Goal: Information Seeking & Learning: Learn about a topic

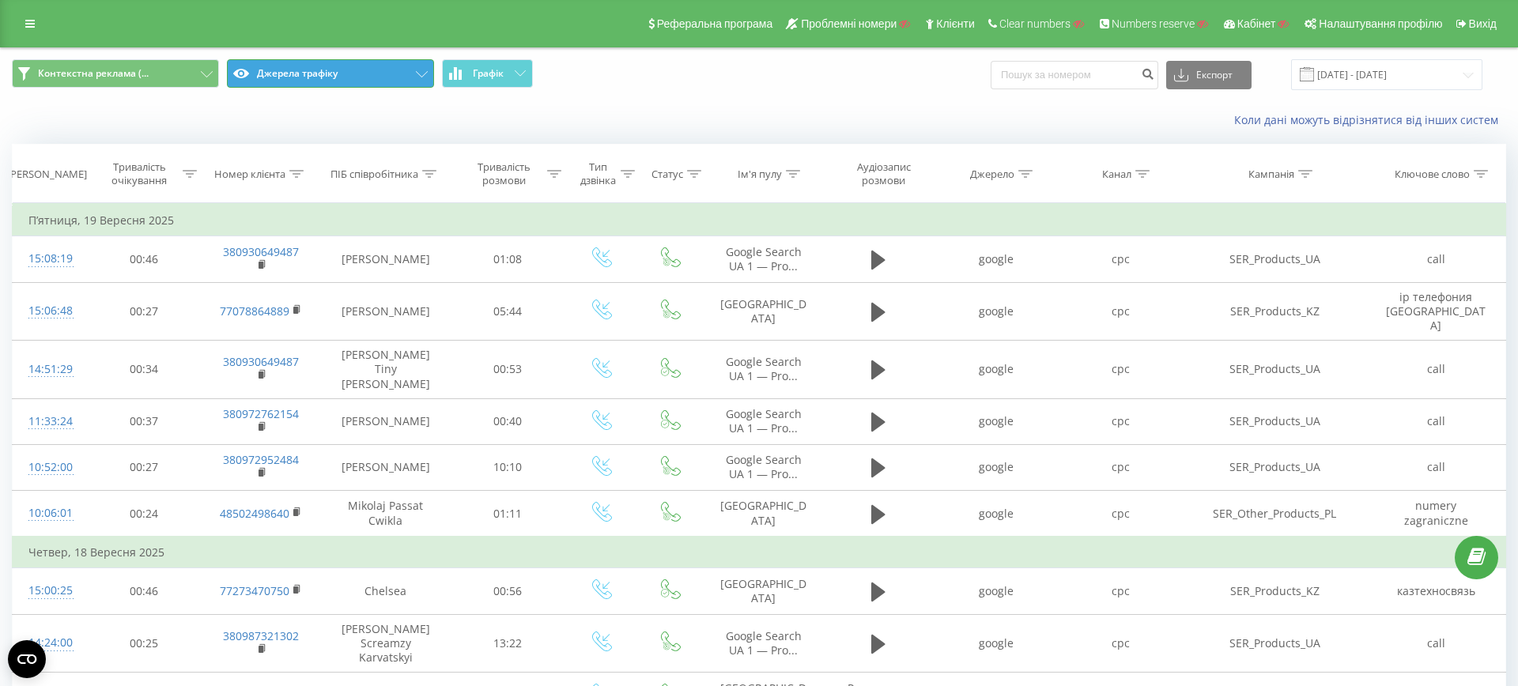
click at [360, 84] on button "Джерела трафіку" at bounding box center [330, 73] width 207 height 28
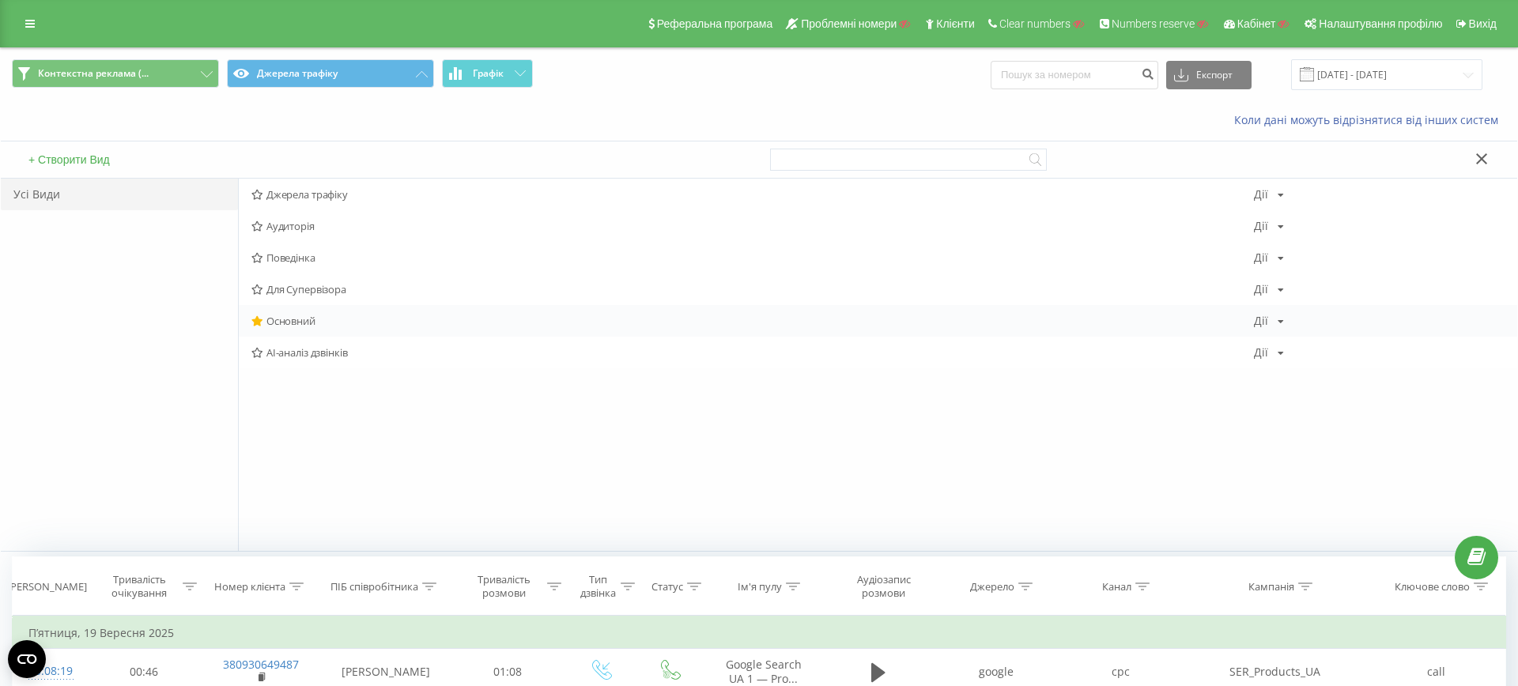
click at [289, 327] on div "Основний Дії Редагувати Копіювати Видалити За замовчуванням Поділитися" at bounding box center [878, 321] width 1279 height 32
click at [294, 324] on span "Основний" at bounding box center [752, 321] width 1003 height 11
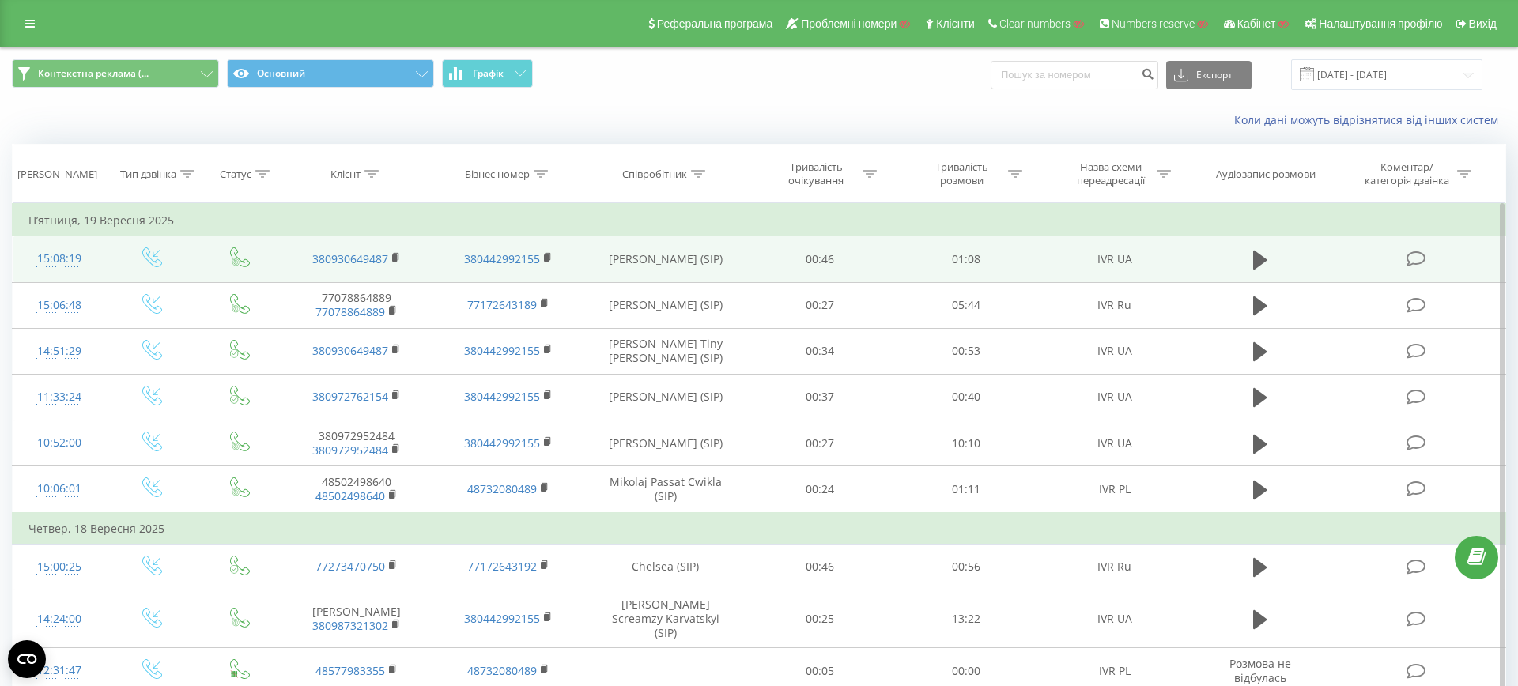
click at [1418, 261] on icon at bounding box center [1417, 259] width 20 height 17
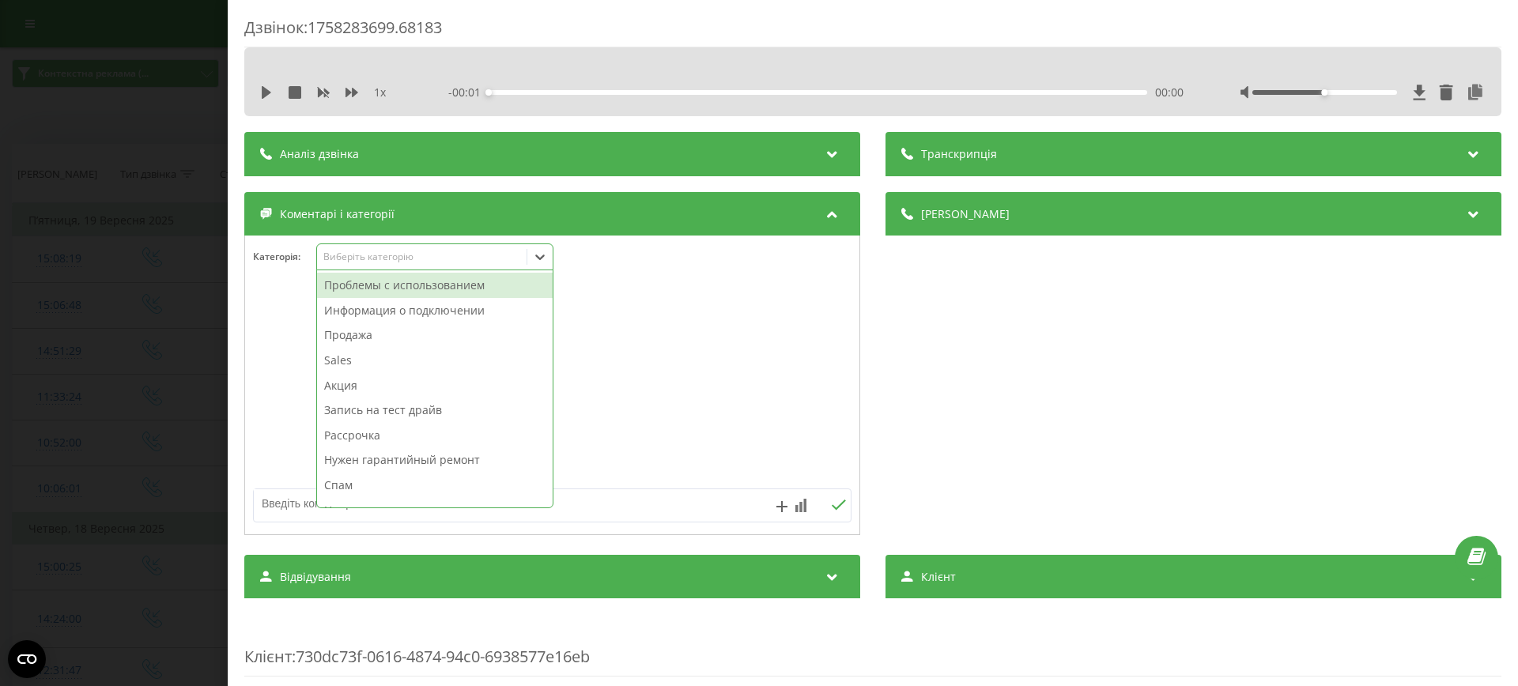
click at [427, 255] on div "Виберіть категорію" at bounding box center [422, 257] width 198 height 13
click at [613, 503] on textarea at bounding box center [493, 504] width 478 height 28
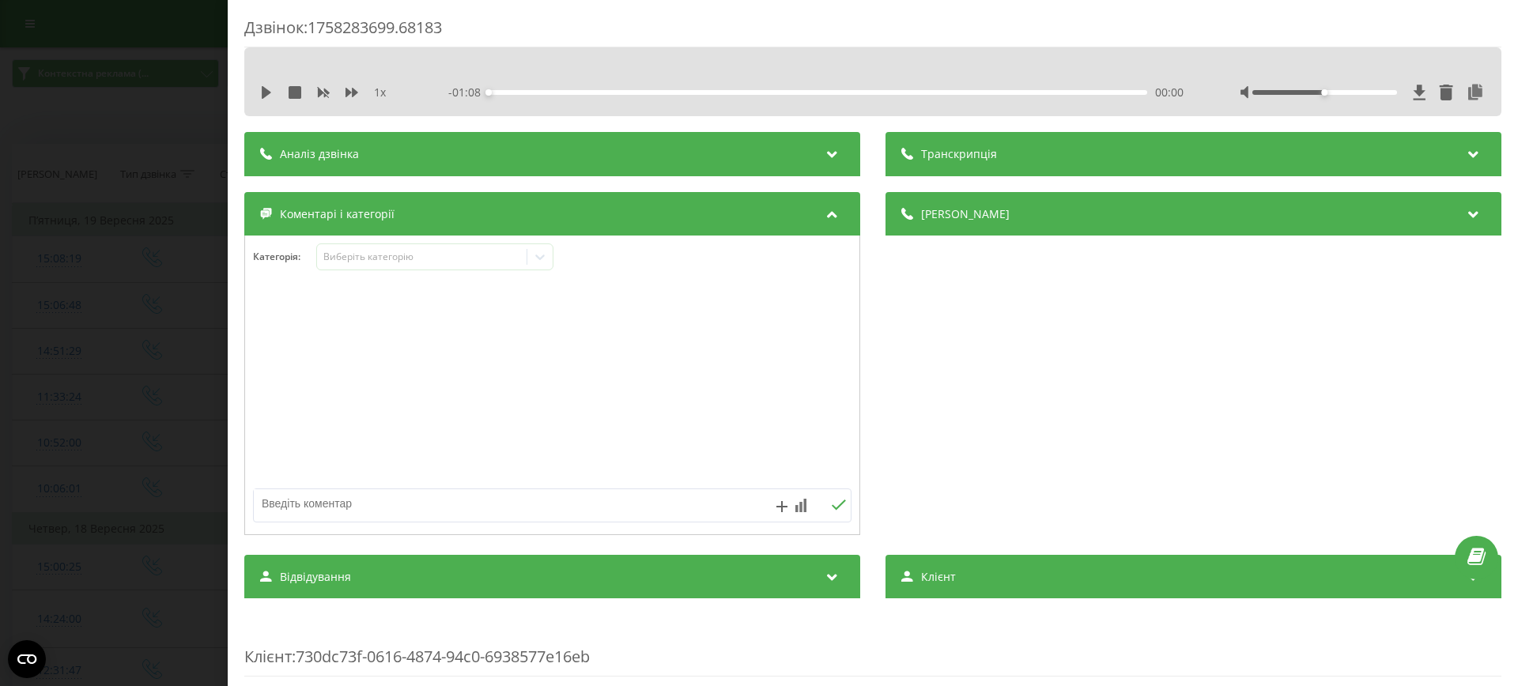
click at [66, 388] on div "Дзвінок : 1758283699.68183 1 x - 01:08 00:00 00:00 Транскрипція Для AI-аналізу …" at bounding box center [759, 343] width 1518 height 686
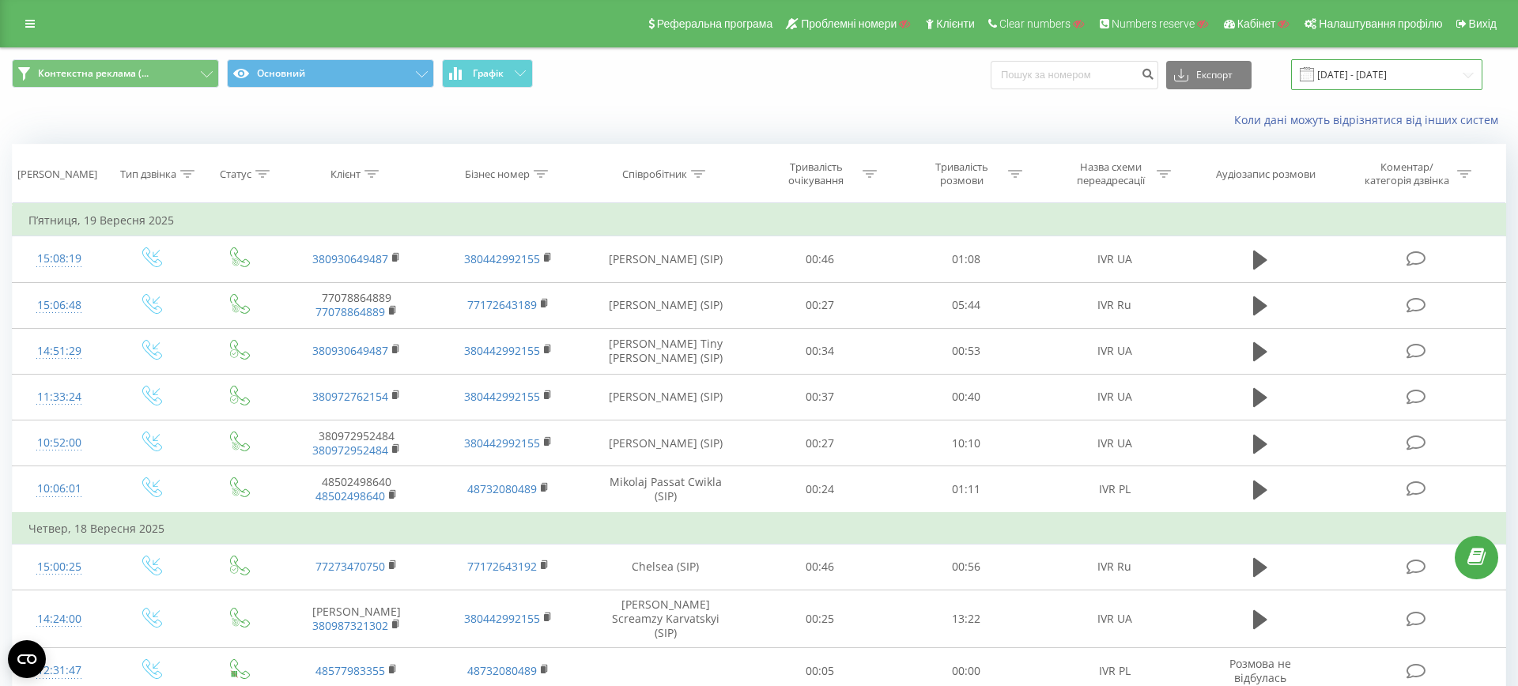
click at [1343, 79] on input "19.08.2025 - 19.09.2025" at bounding box center [1387, 74] width 191 height 31
click at [809, 115] on div "Коли дані можуть відрізнятися вiд інших систем" at bounding box center [1043, 120] width 948 height 16
click at [28, 21] on icon at bounding box center [29, 23] width 9 height 11
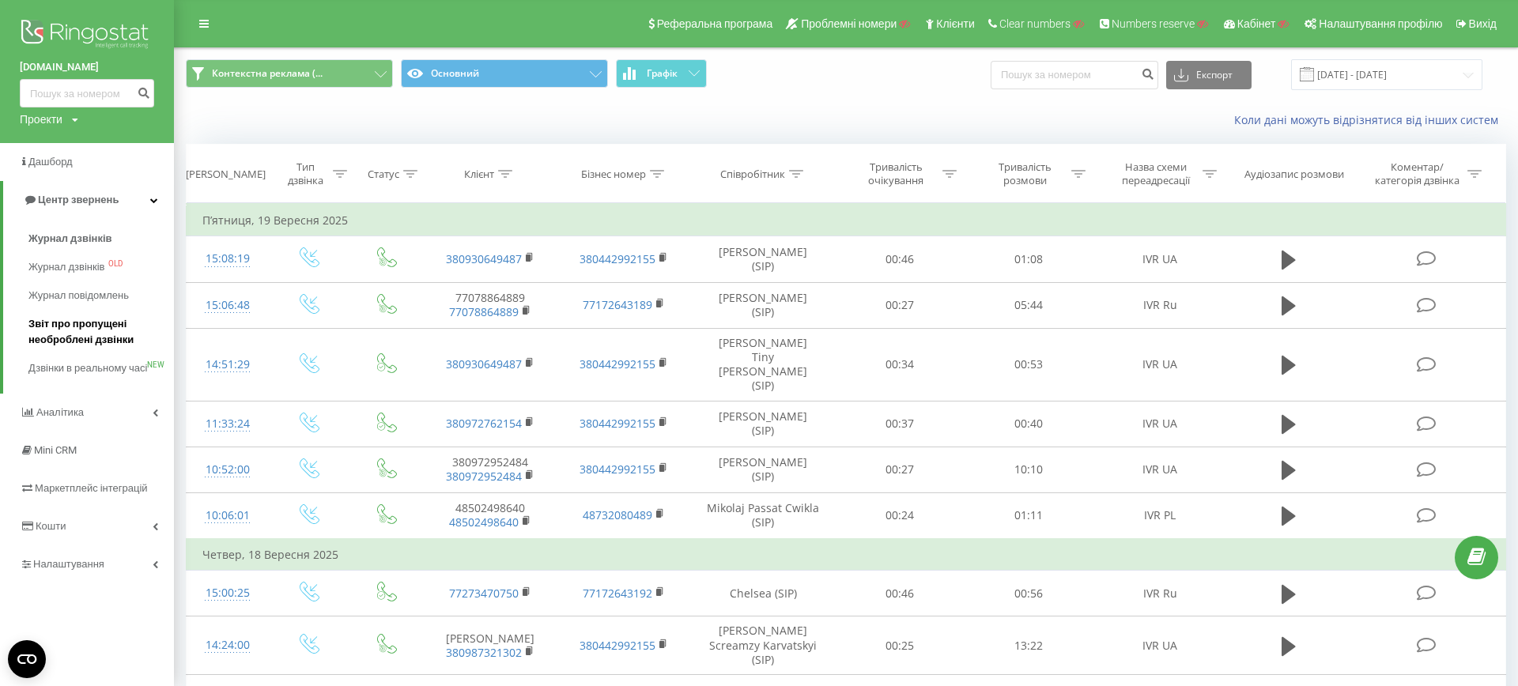
click at [93, 331] on span "Звіт про пропущені необроблені дзвінки" at bounding box center [97, 332] width 138 height 32
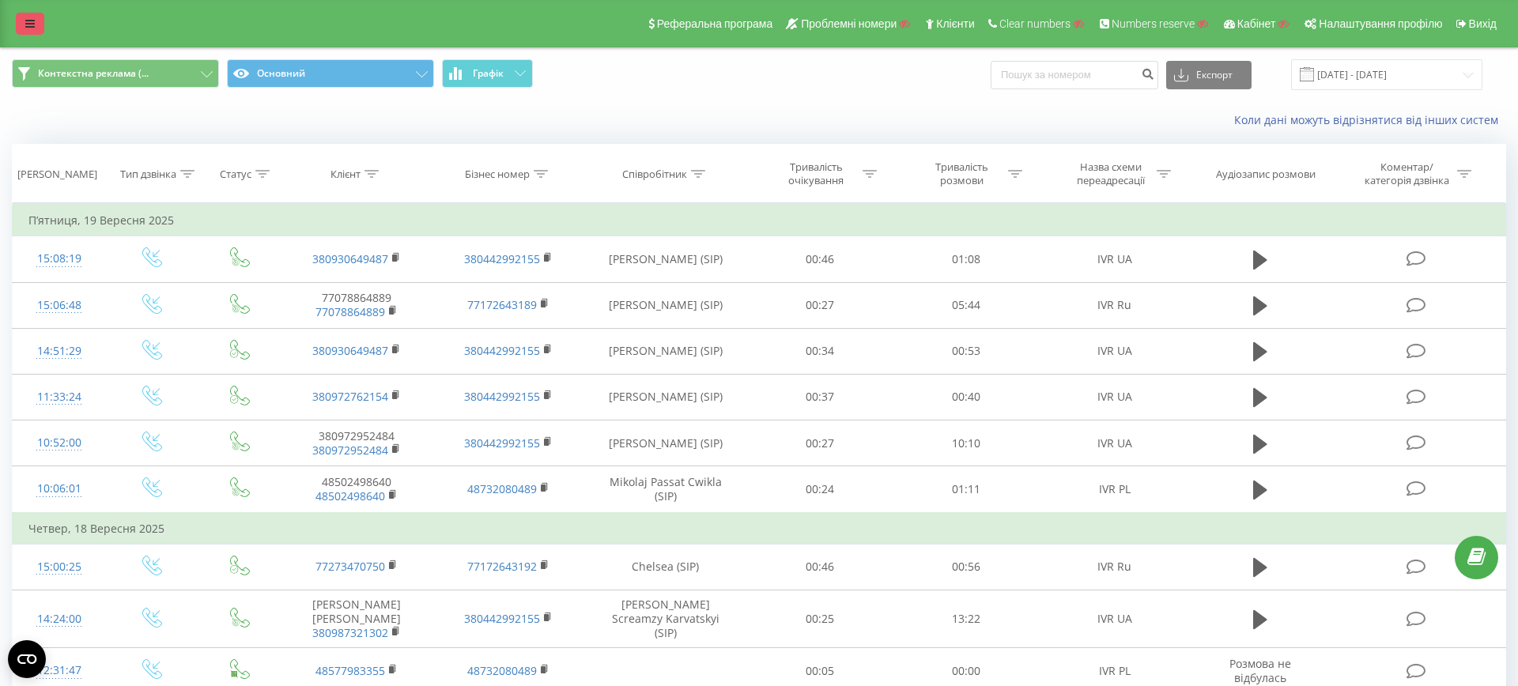
click at [24, 26] on link at bounding box center [30, 24] width 28 height 22
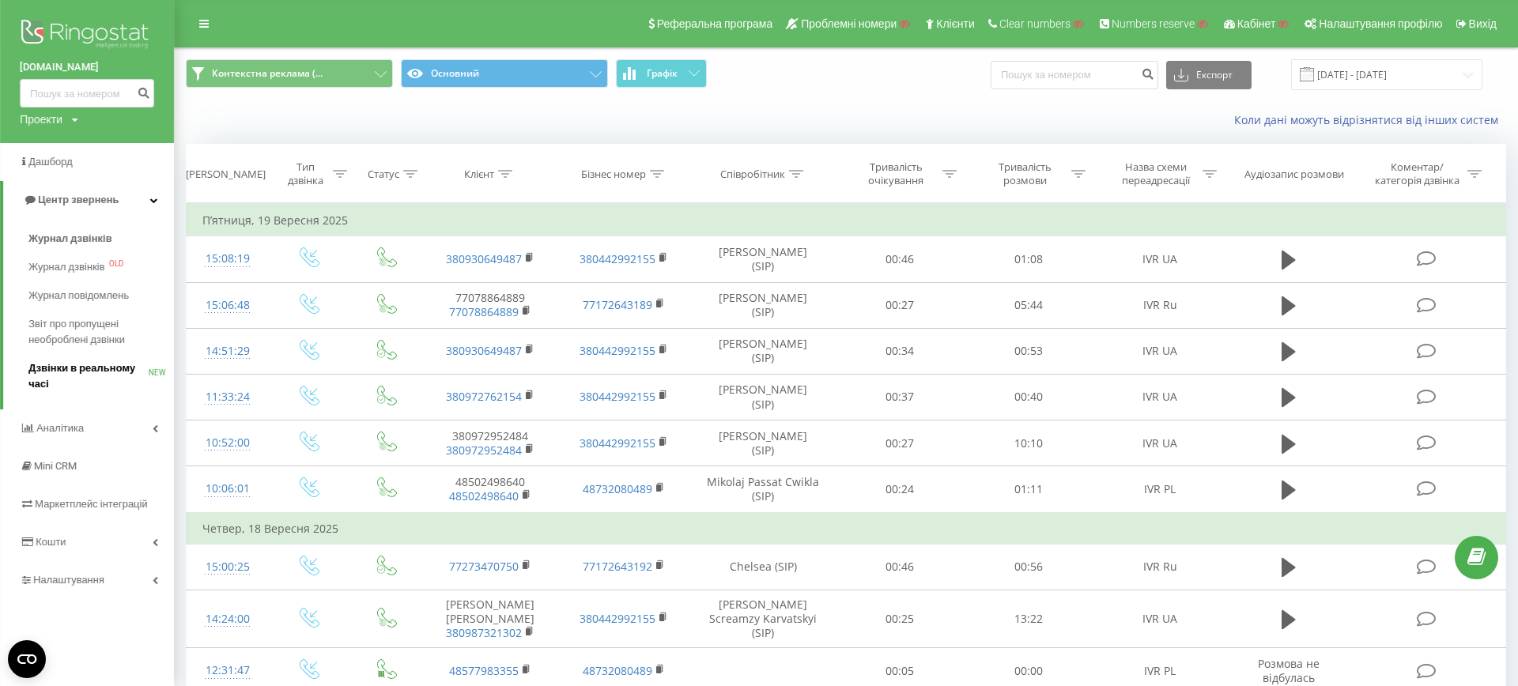
click at [128, 377] on span "Дзвінки в реальному часі" at bounding box center [88, 377] width 120 height 32
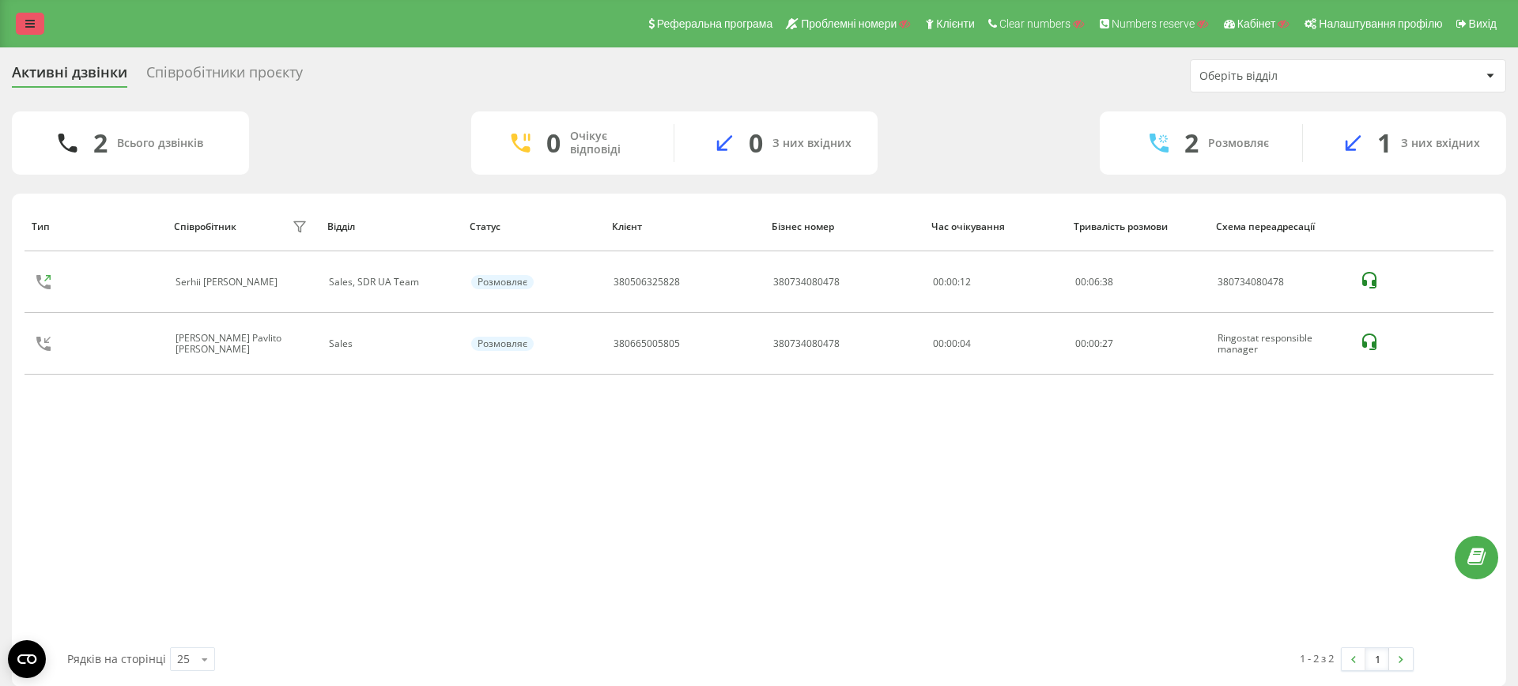
click at [21, 23] on link at bounding box center [30, 24] width 28 height 22
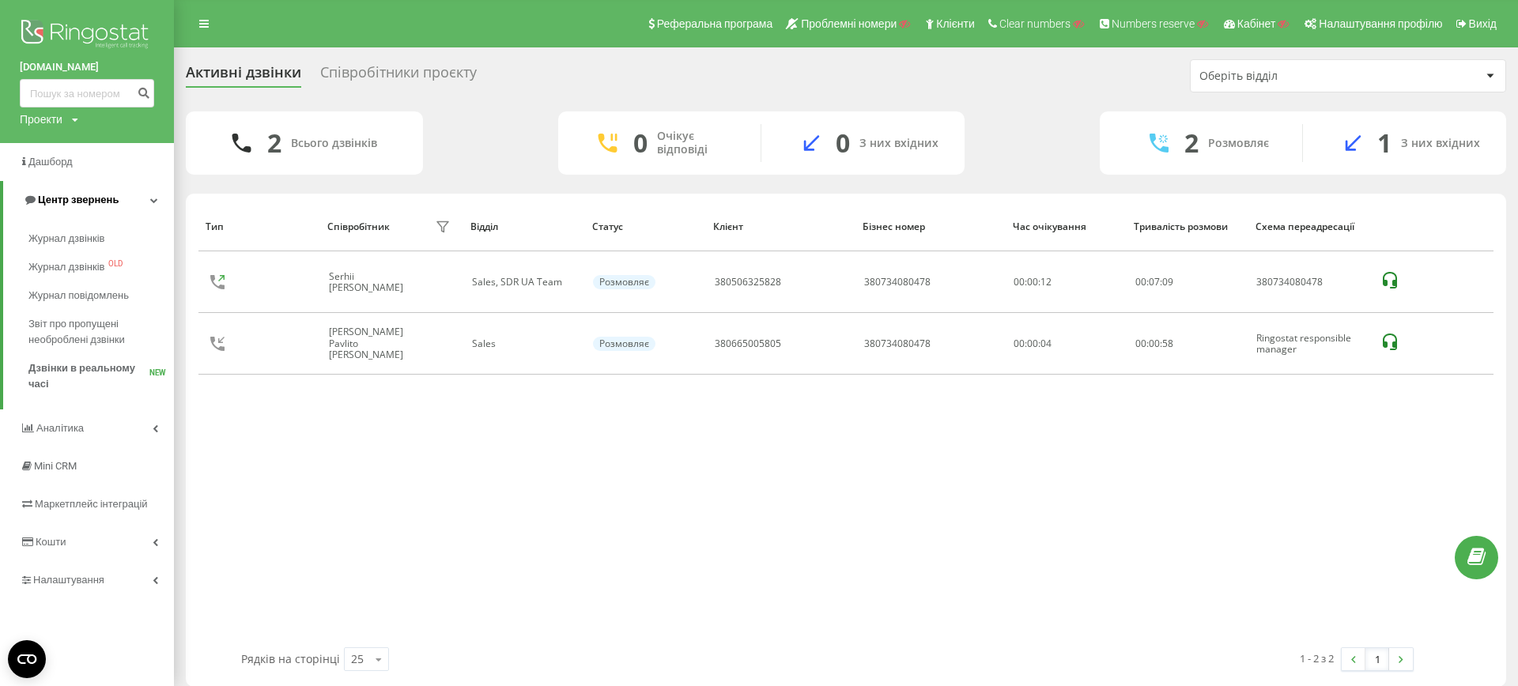
click at [98, 192] on span "Центр звернень" at bounding box center [71, 200] width 96 height 16
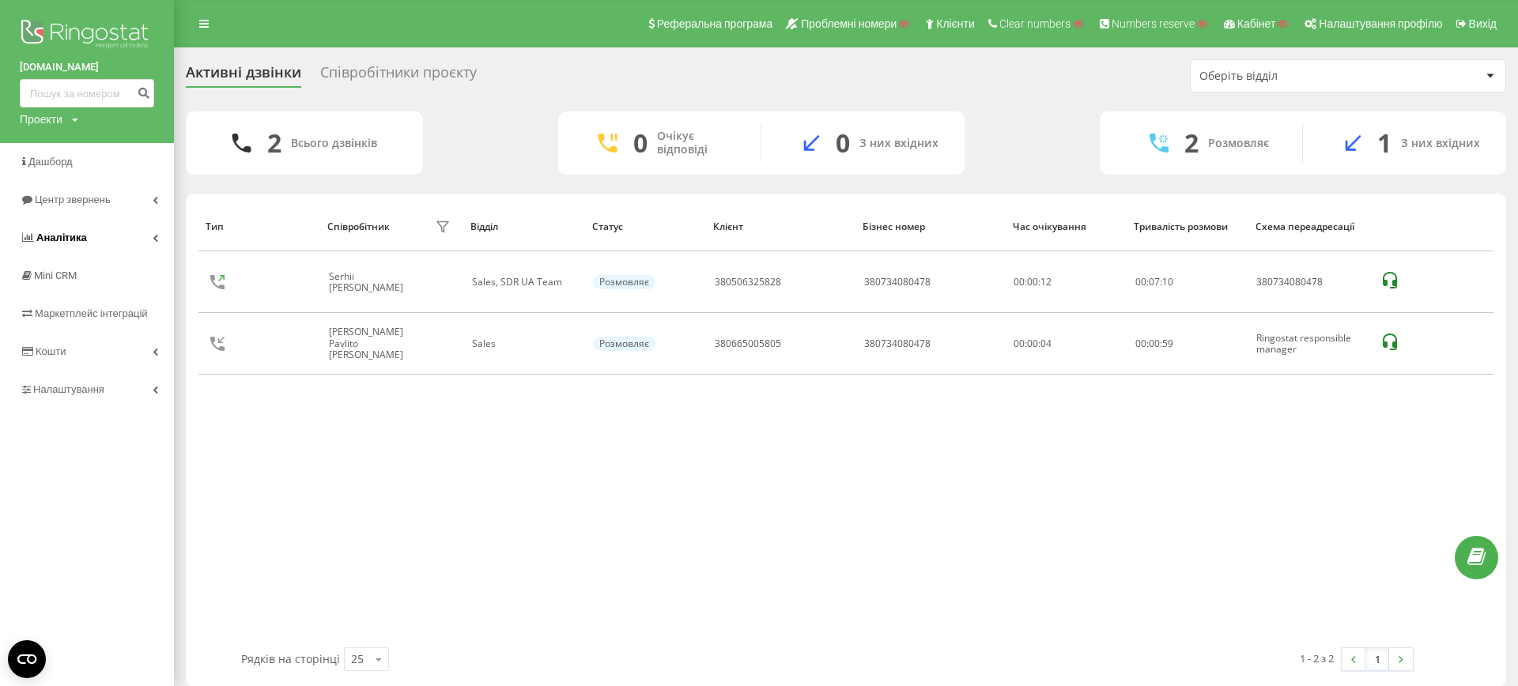
click at [95, 230] on link "Аналiтика" at bounding box center [87, 238] width 174 height 38
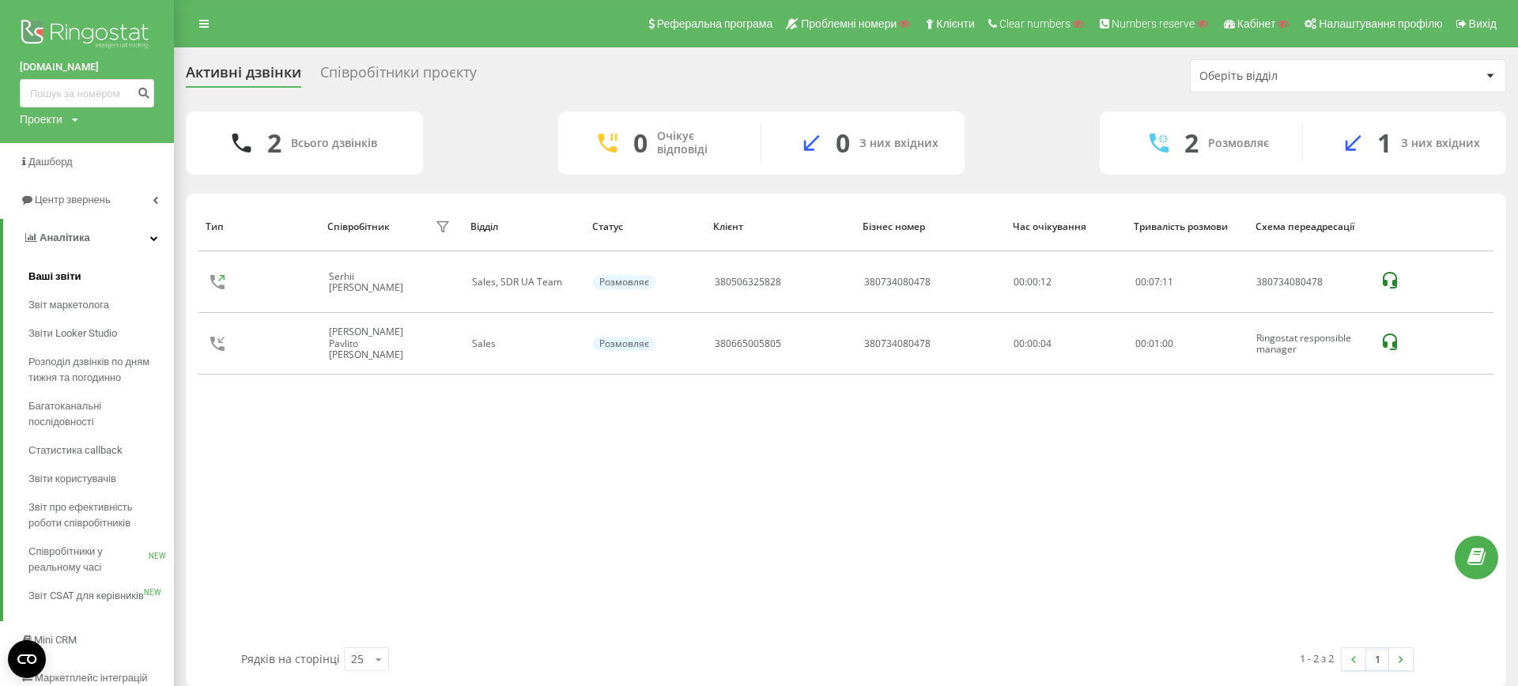
click at [89, 271] on link "Ваші звіти" at bounding box center [101, 277] width 146 height 28
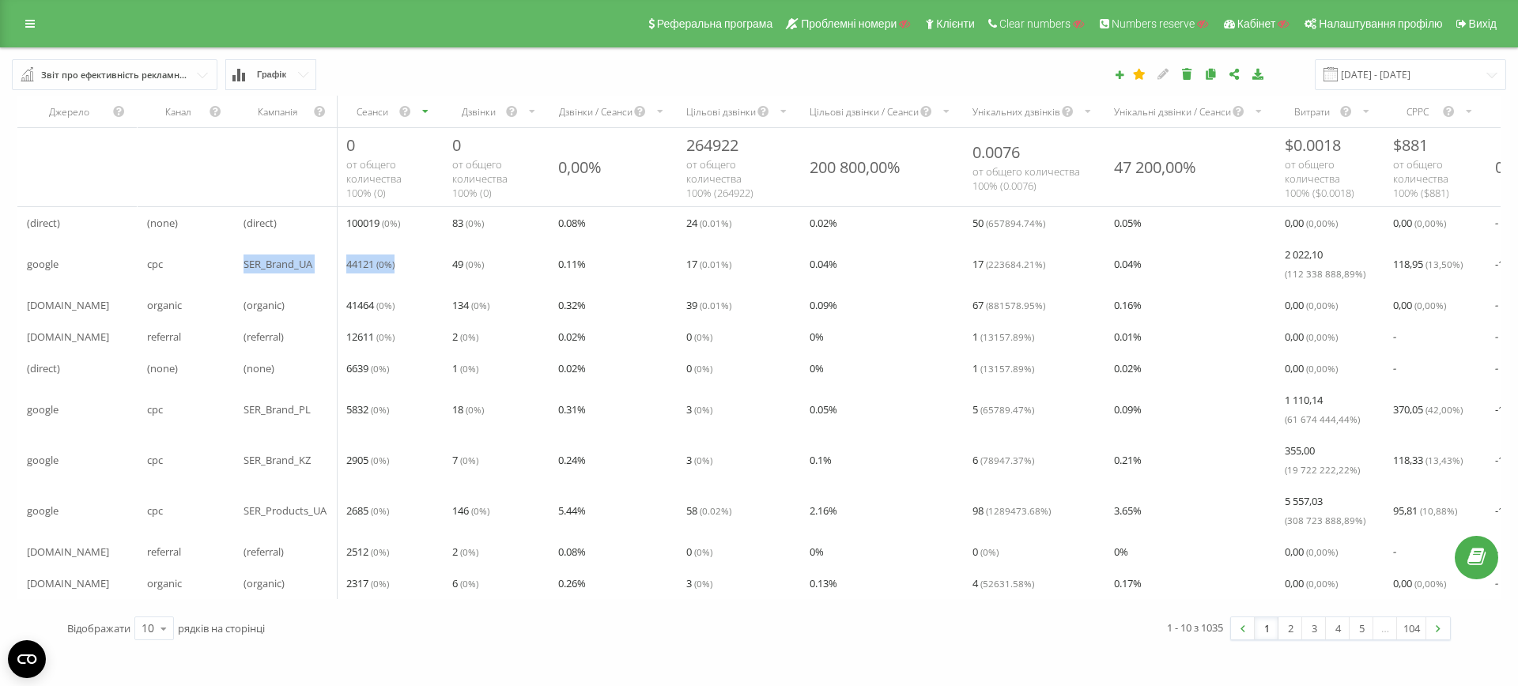
drag, startPoint x: 236, startPoint y: 263, endPoint x: 401, endPoint y: 270, distance: 164.7
click at [401, 270] on tr "google cpc SER_Brand_UA 44121 ( 0 %) 49 ( 0 %) 0.11 % 17 ( 0.01 %) 0.04 % 17 ( …" at bounding box center [906, 264] width 1779 height 51
drag, startPoint x: 444, startPoint y: 268, endPoint x: 507, endPoint y: 268, distance: 63.3
click at [507, 268] on div "49 ( 0 %)" at bounding box center [496, 264] width 107 height 32
drag, startPoint x: 214, startPoint y: 524, endPoint x: 331, endPoint y: 519, distance: 116.4
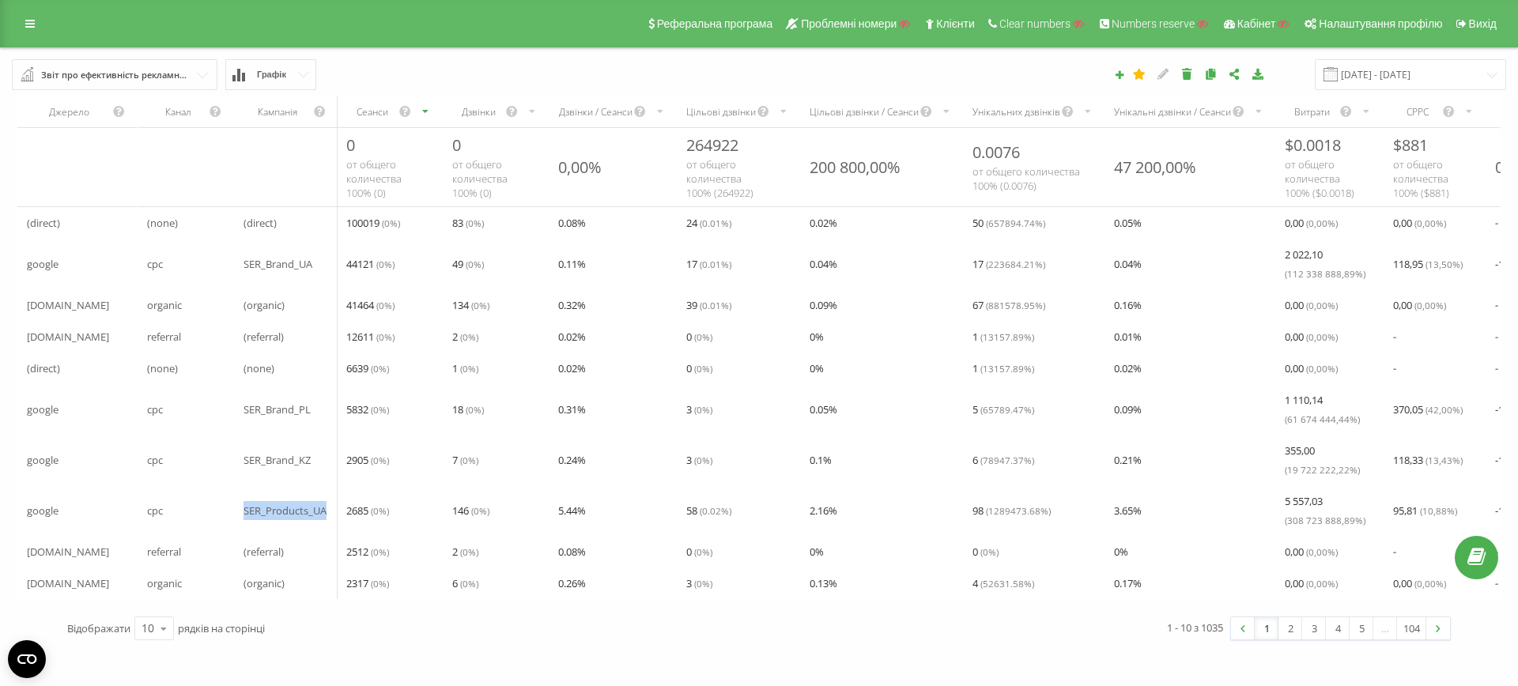
click at [331, 519] on tr "google cpc SER_Products_UA 2685 ( 0 %) 146 ( 0 %) 5.44 % 58 ( 0.02 %) 2.16 % 98…" at bounding box center [906, 511] width 1779 height 51
drag, startPoint x: 344, startPoint y: 511, endPoint x: 397, endPoint y: 513, distance: 53.0
click at [397, 512] on div "2685 ( 0 %)" at bounding box center [389, 511] width 105 height 32
drag, startPoint x: 427, startPoint y: 517, endPoint x: 499, endPoint y: 517, distance: 72.0
click at [499, 516] on tr "google cpc SER_Products_UA 2685 ( 0 %) 146 ( 0 %) 5.44 % 58 ( 0.02 %) 2.16 % 98…" at bounding box center [906, 511] width 1779 height 51
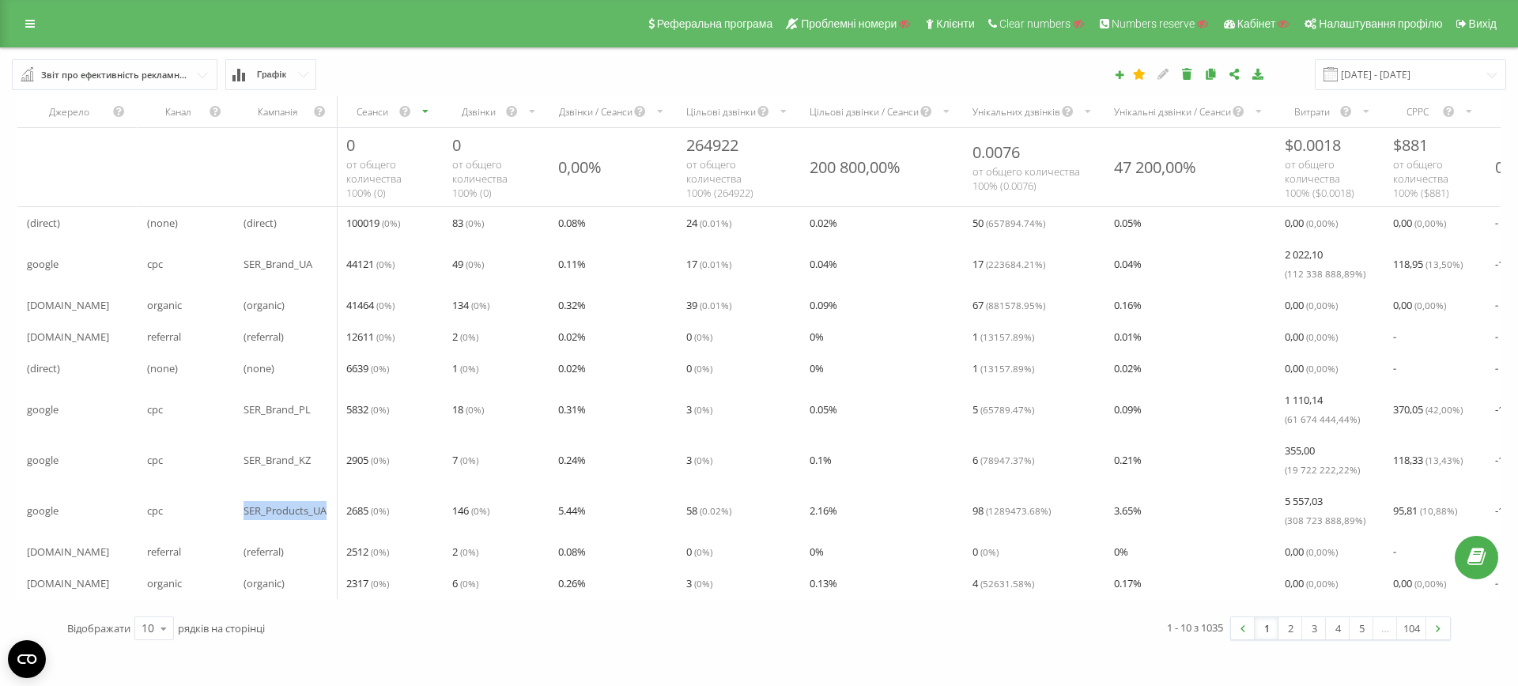
drag, startPoint x: 332, startPoint y: 517, endPoint x: 228, endPoint y: 519, distance: 104.4
click at [228, 519] on tr "google cpc SER_Products_UA 2685 ( 0 %) 146 ( 0 %) 5.44 % 58 ( 0.02 %) 2.16 % 98…" at bounding box center [906, 511] width 1779 height 51
click at [32, 22] on icon at bounding box center [29, 23] width 9 height 11
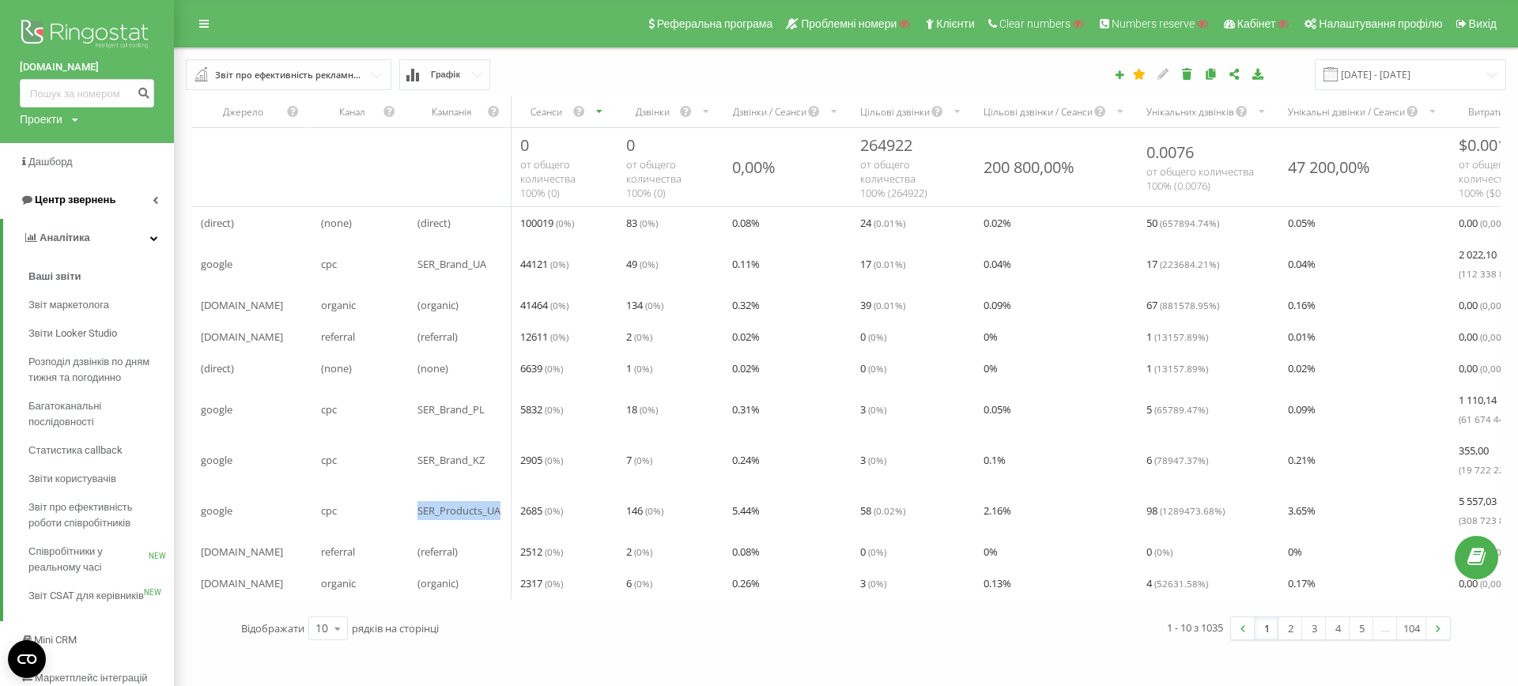
click at [59, 199] on span "Центр звернень" at bounding box center [75, 200] width 81 height 12
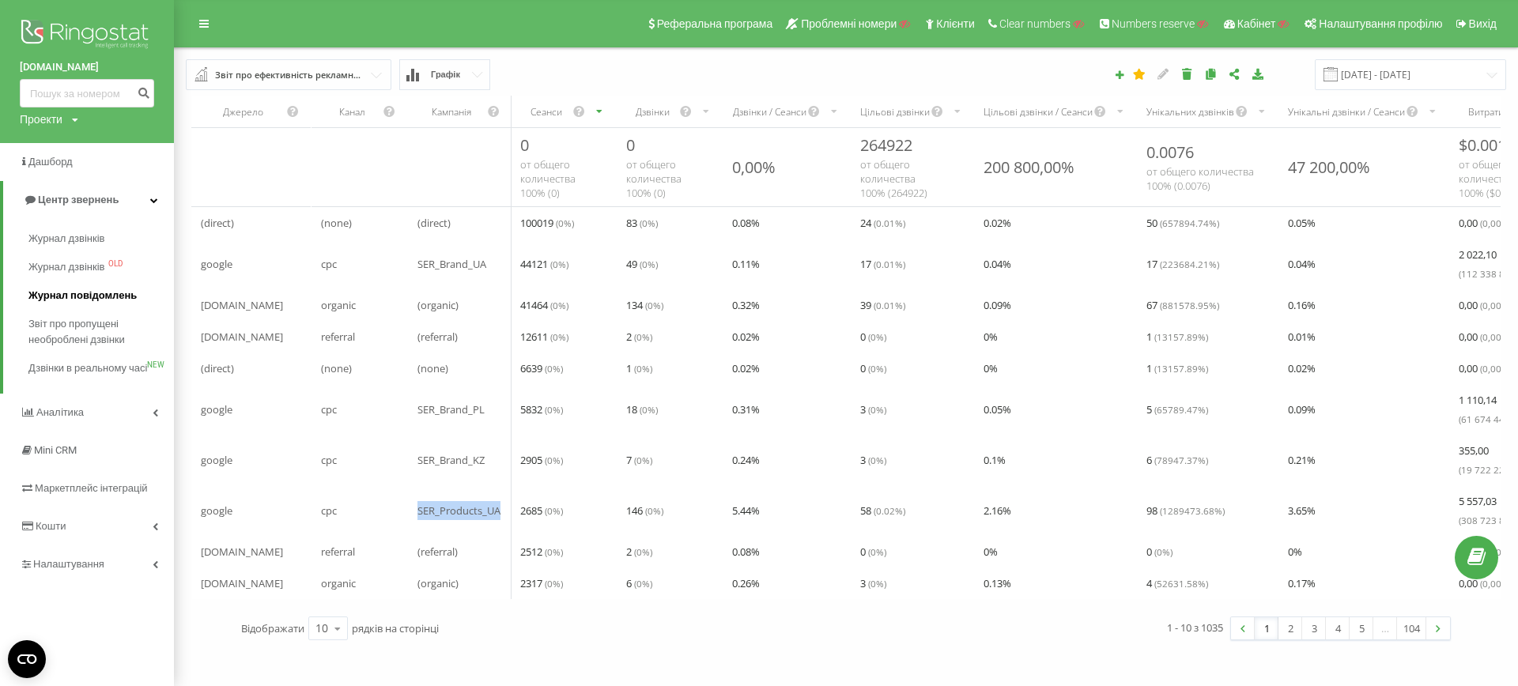
click at [66, 296] on span "Журнал повідомлень" at bounding box center [82, 296] width 108 height 16
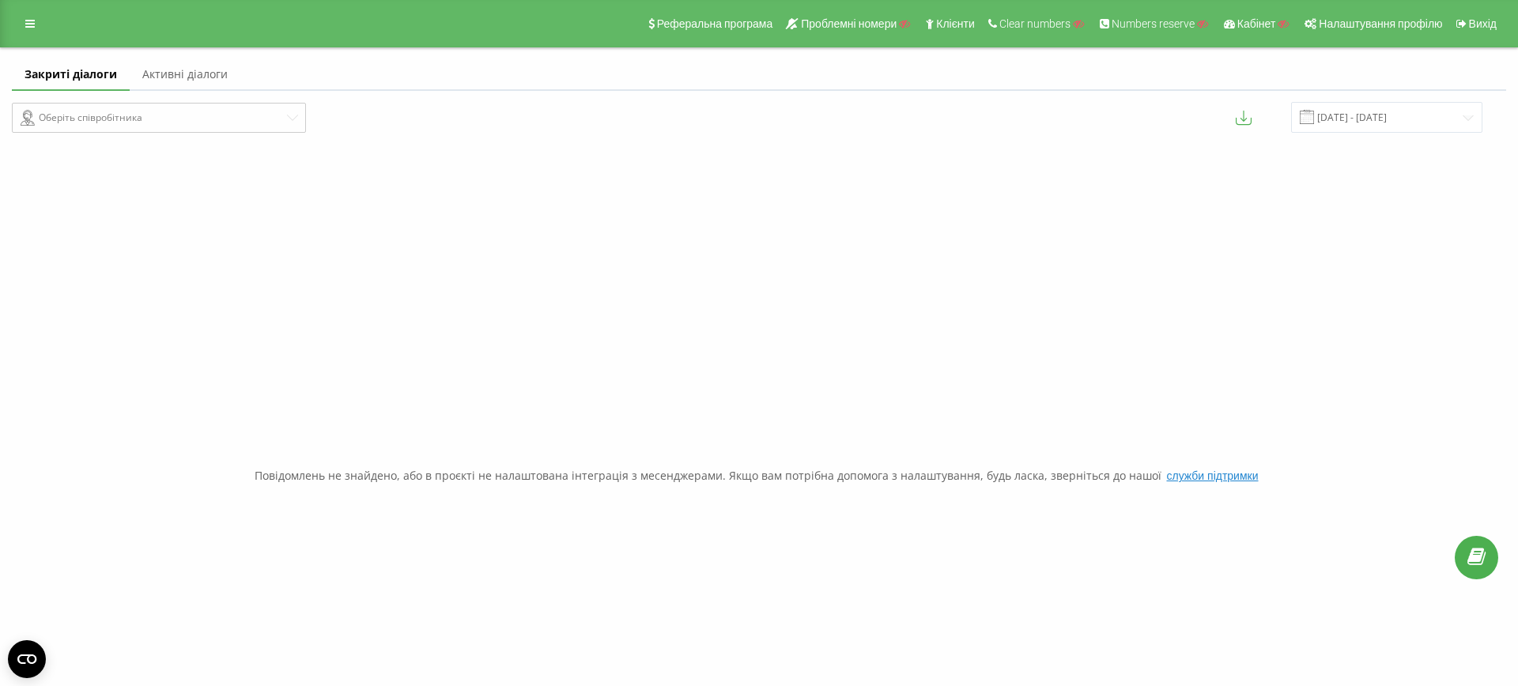
click at [148, 85] on link "Активні діалоги" at bounding box center [185, 75] width 111 height 32
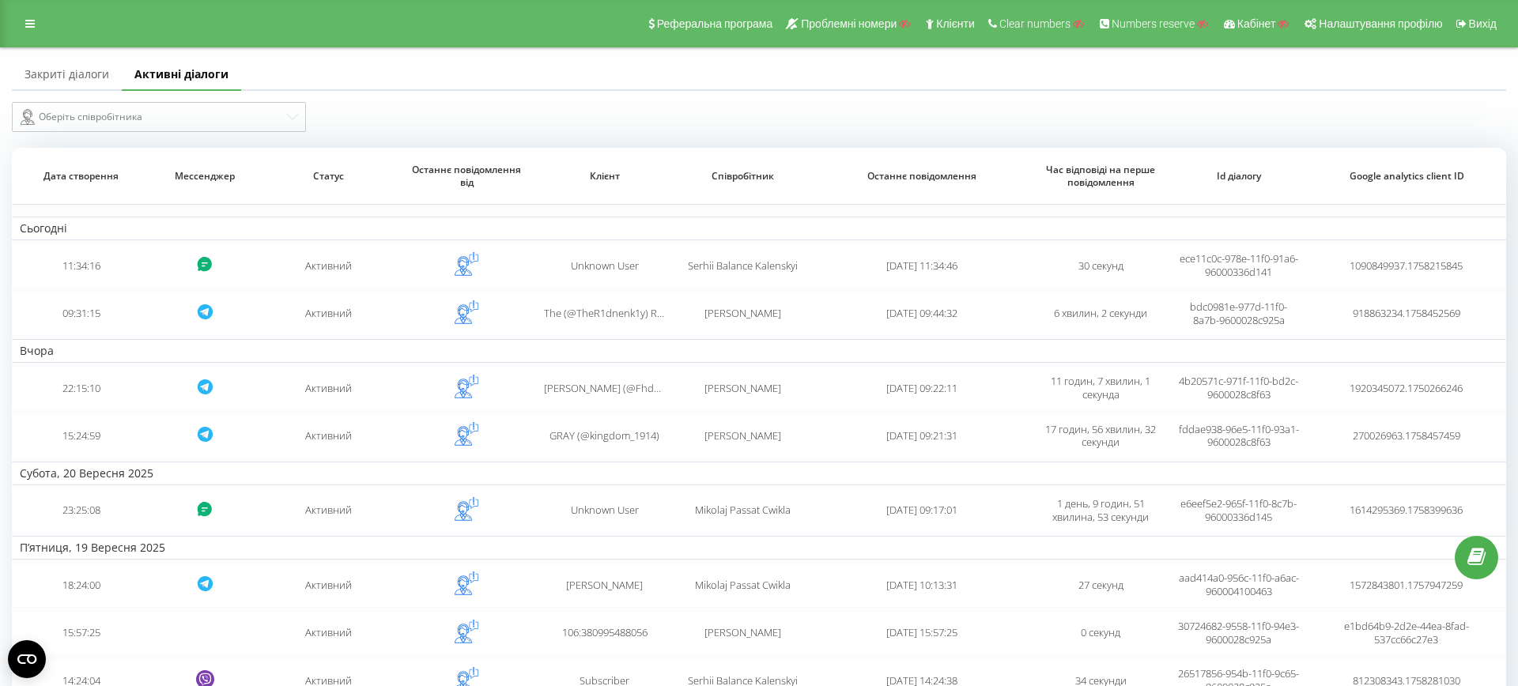
scroll to position [162, 0]
